Goal: Information Seeking & Learning: Learn about a topic

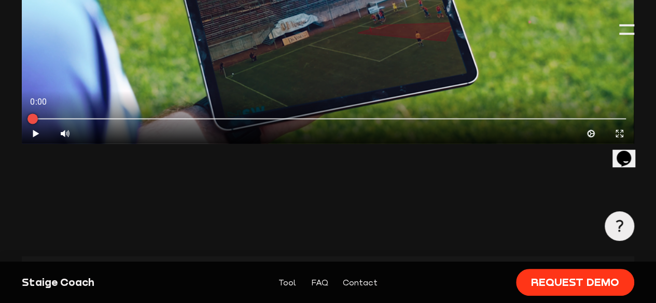
scroll to position [742, 0]
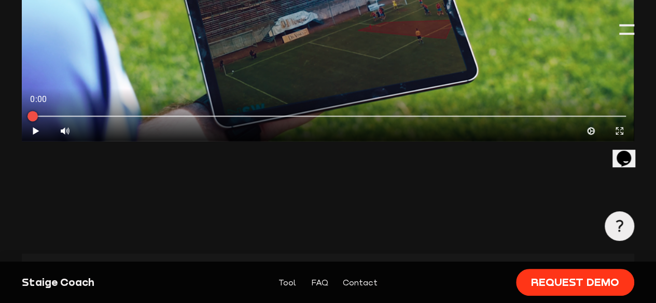
type input "0.8"
click at [605, 141] on button "Expand" at bounding box center [619, 131] width 29 height 20
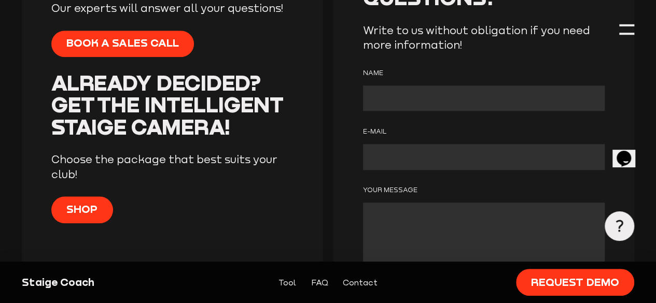
scroll to position [2425, 0]
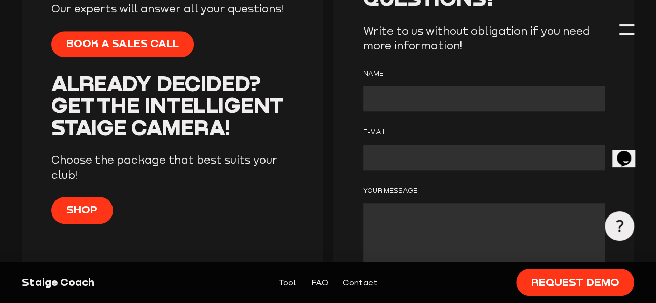
click at [0, 0] on input "How does Staige Coach work?" at bounding box center [0, 0] width 0 height 0
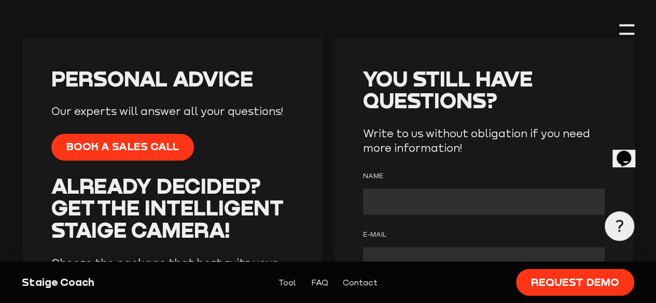
click at [0, 0] on input "How does Staige Coach work?" at bounding box center [0, 0] width 0 height 0
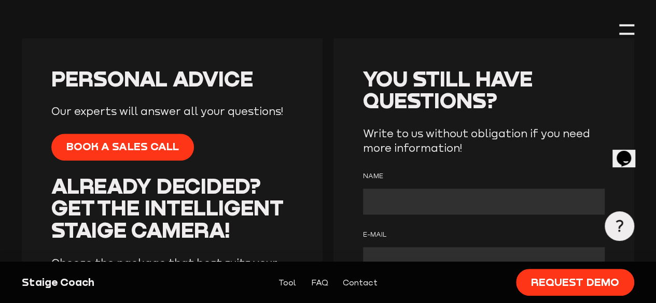
click at [0, 0] on input "How does Staige Coach work?" at bounding box center [0, 0] width 0 height 0
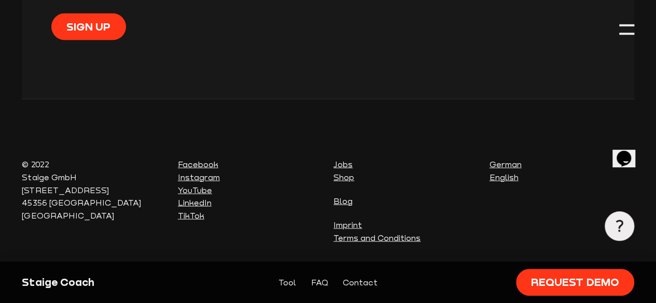
scroll to position [3483, 0]
click at [341, 181] on link "Shop" at bounding box center [343, 177] width 21 height 9
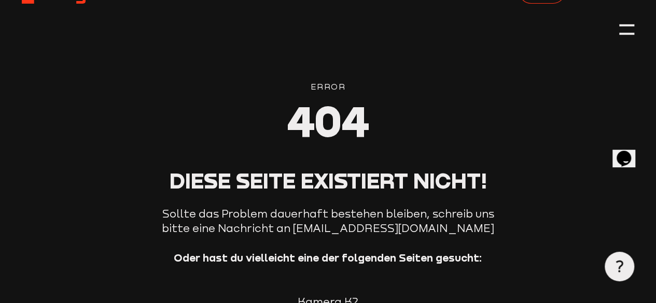
scroll to position [102, 0]
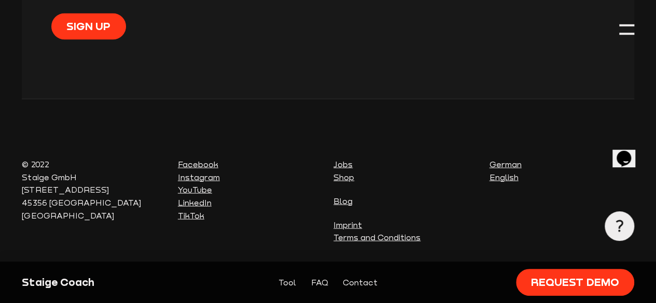
scroll to position [3483, 0]
click at [342, 166] on link "Jobs" at bounding box center [342, 164] width 19 height 9
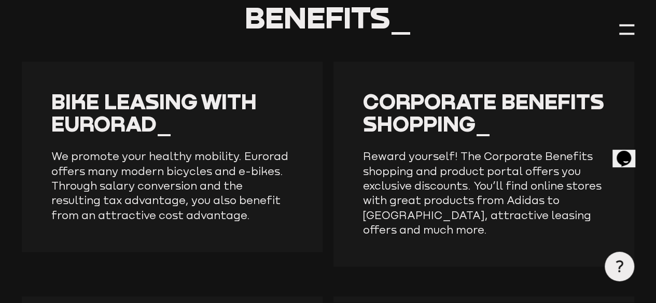
scroll to position [2000, 0]
